Goal: Transaction & Acquisition: Download file/media

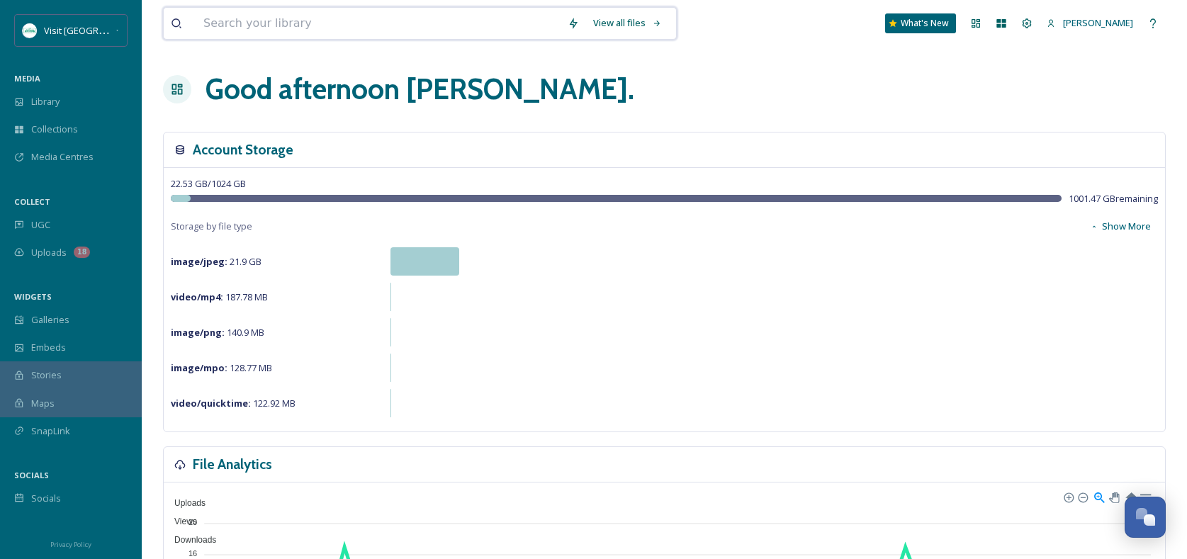
click at [247, 25] on input at bounding box center [378, 23] width 364 height 31
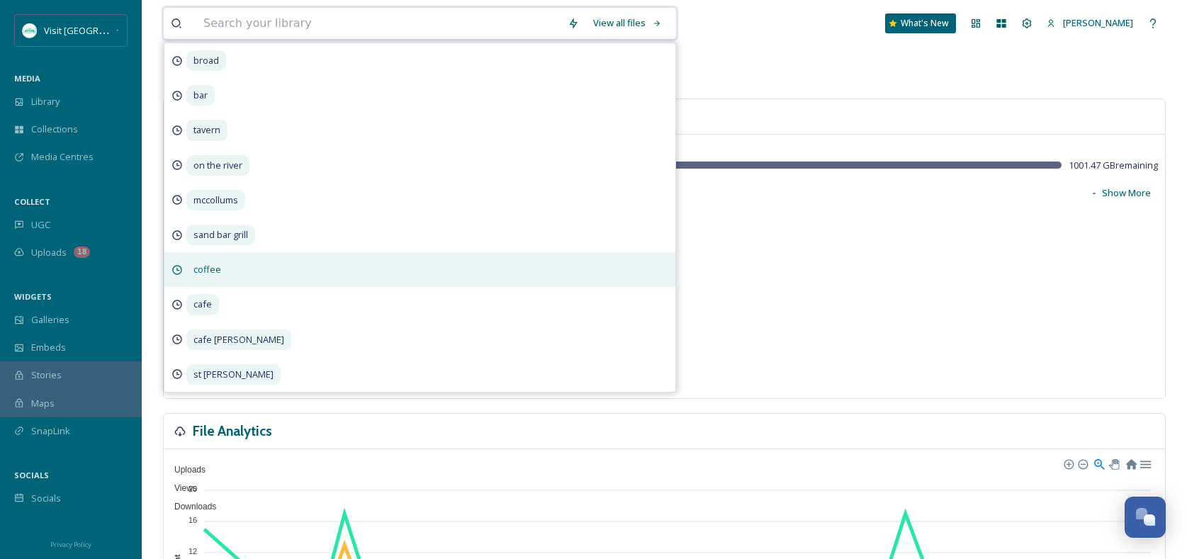
scroll to position [223, 0]
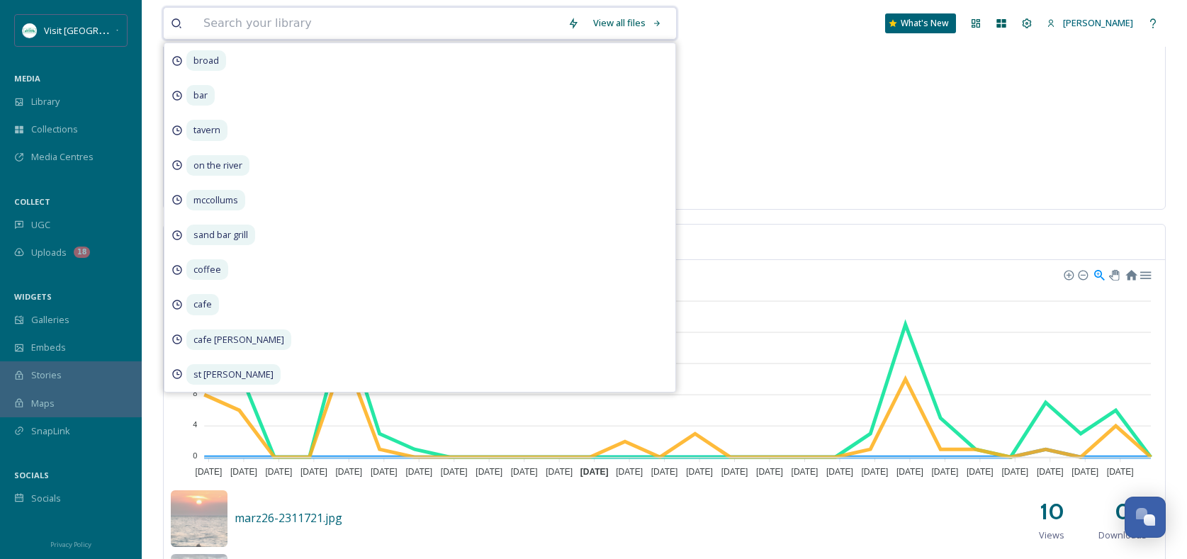
click at [299, 23] on input at bounding box center [378, 23] width 364 height 31
type input "wedding"
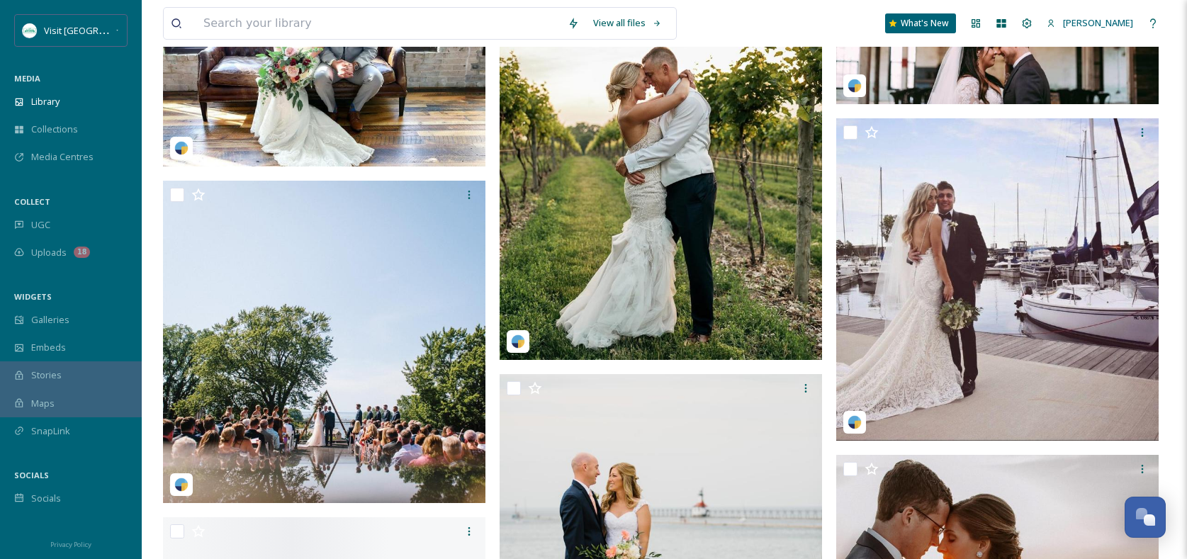
scroll to position [6869, 0]
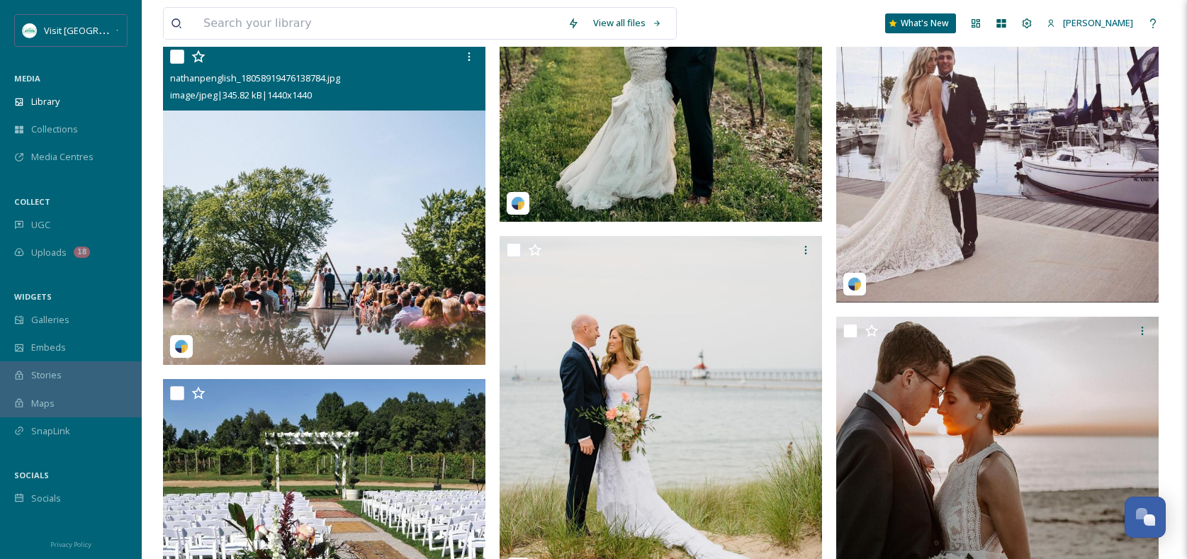
click at [301, 288] on img at bounding box center [324, 204] width 323 height 323
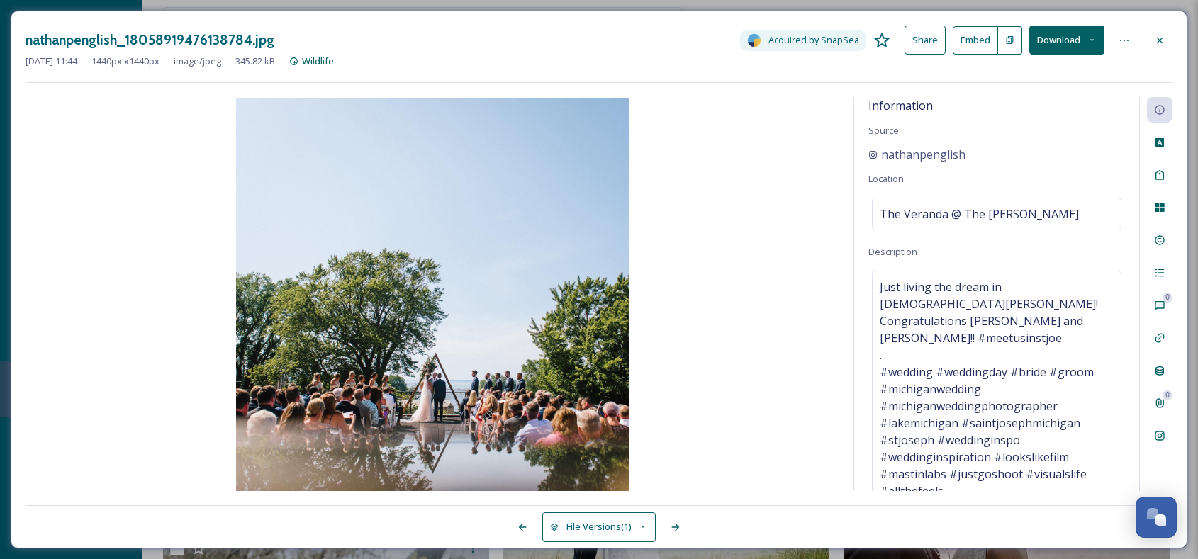
click at [1059, 39] on button "Download" at bounding box center [1066, 40] width 75 height 29
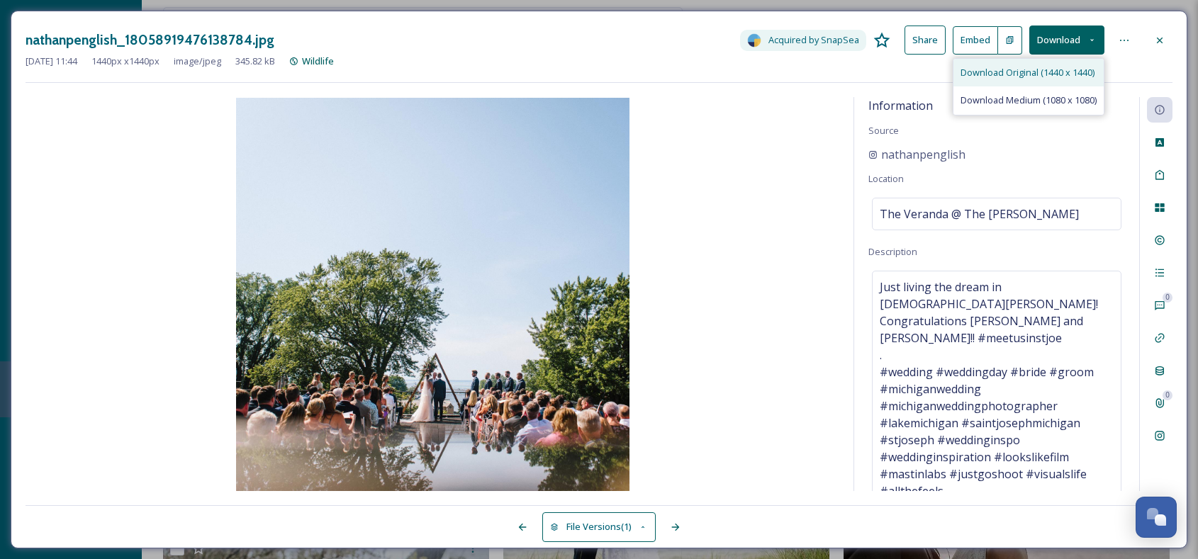
click at [1059, 66] on span "Download Original (1440 x 1440)" at bounding box center [1027, 72] width 134 height 13
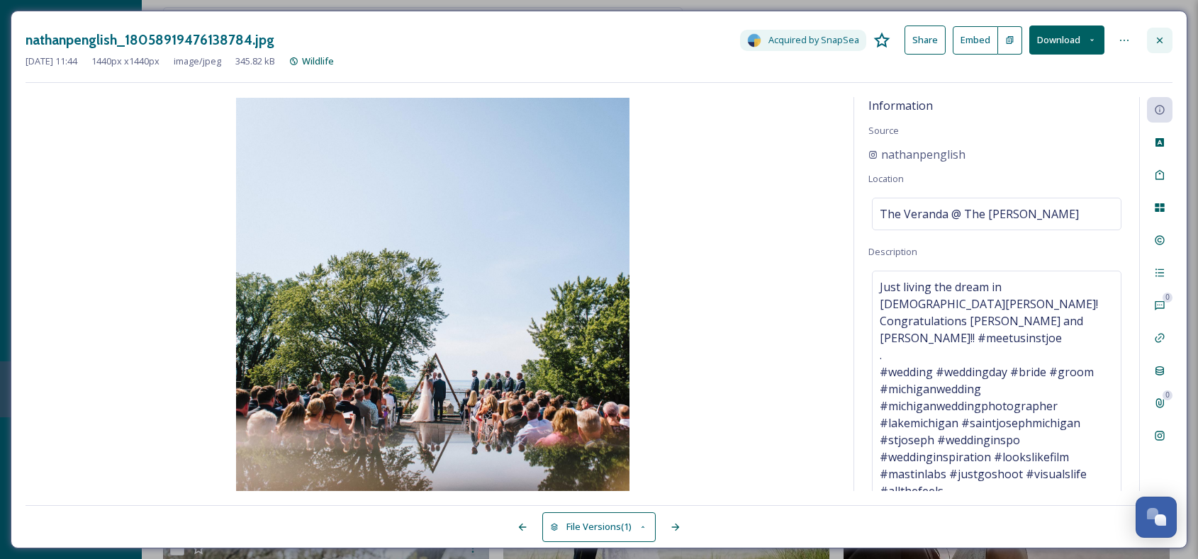
click at [1165, 40] on icon at bounding box center [1159, 40] width 11 height 11
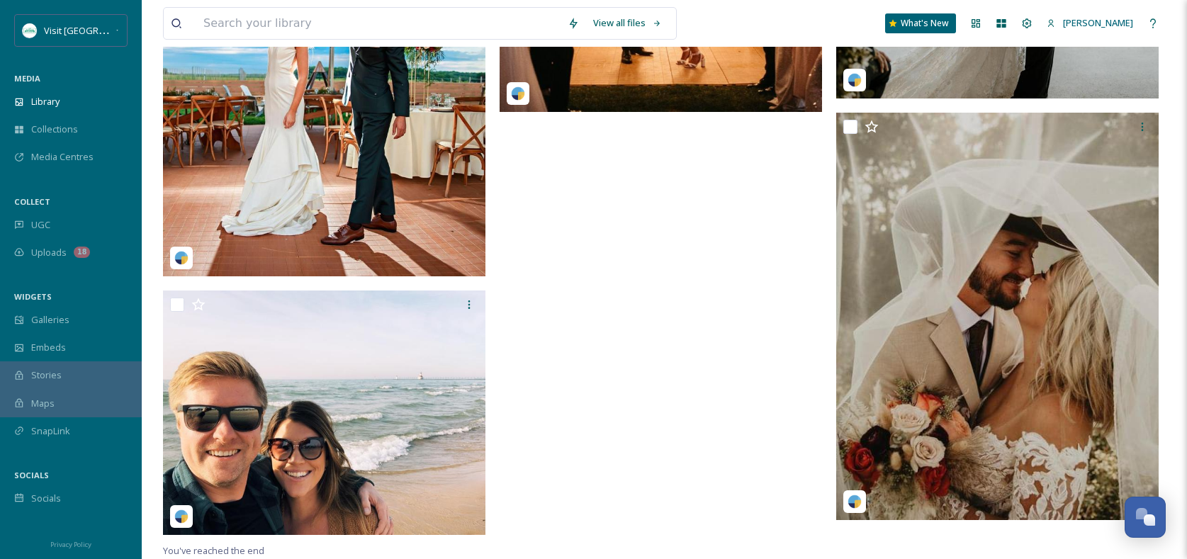
scroll to position [8208, 0]
